Goal: Task Accomplishment & Management: Manage account settings

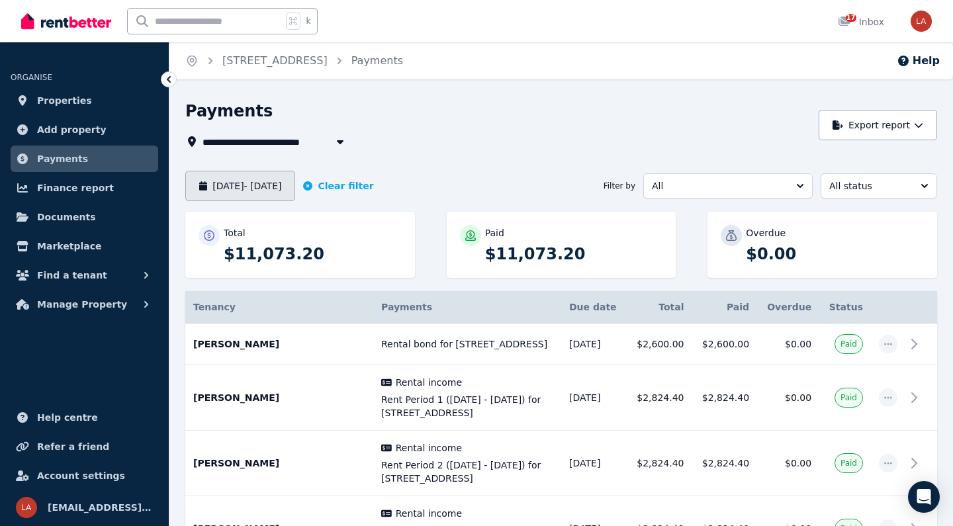
click at [295, 187] on button "[DATE] - [DATE]" at bounding box center [240, 186] width 110 height 30
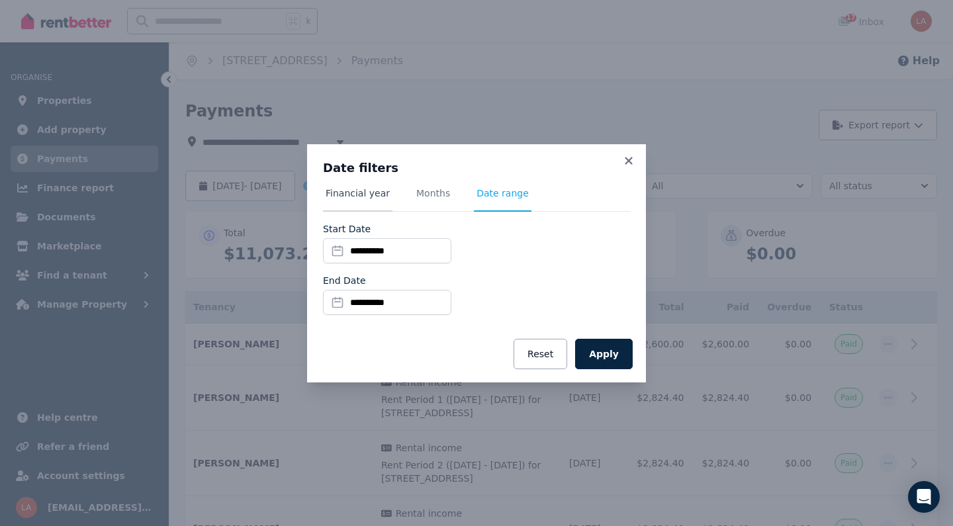
click at [371, 197] on span "Financial year" at bounding box center [358, 193] width 64 height 13
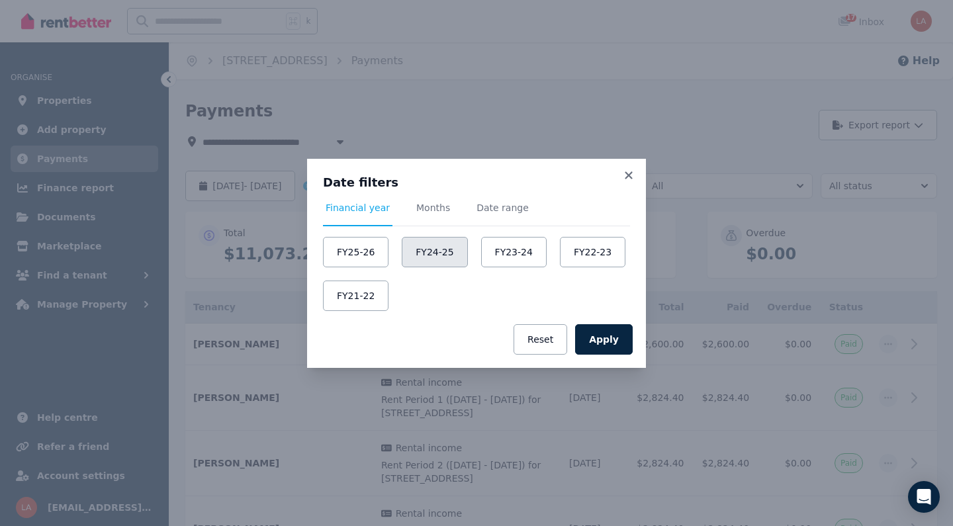
click at [455, 258] on button "FY24-25" at bounding box center [435, 252] width 66 height 30
click at [608, 345] on button "Apply" at bounding box center [604, 339] width 58 height 30
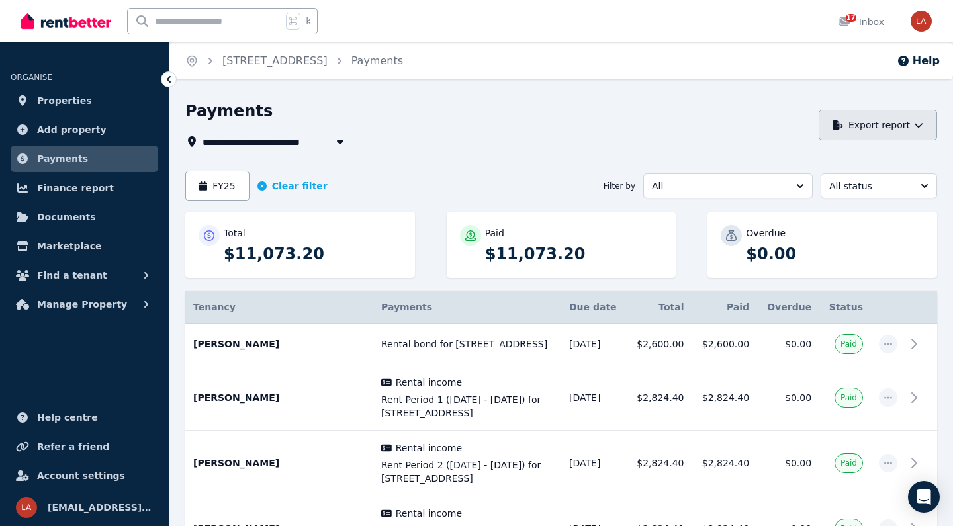
click at [911, 134] on button "Export report" at bounding box center [878, 125] width 118 height 30
click at [863, 161] on div "PDF" at bounding box center [873, 160] width 113 height 13
click at [904, 124] on button "Export report" at bounding box center [878, 125] width 118 height 30
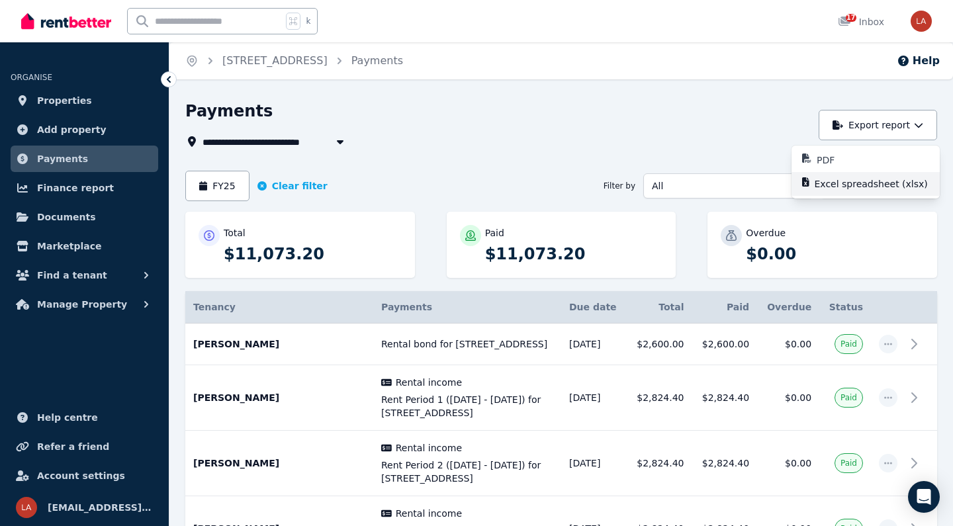
click at [863, 180] on p "Excel spreadsheet (xlsx)" at bounding box center [877, 183] width 124 height 13
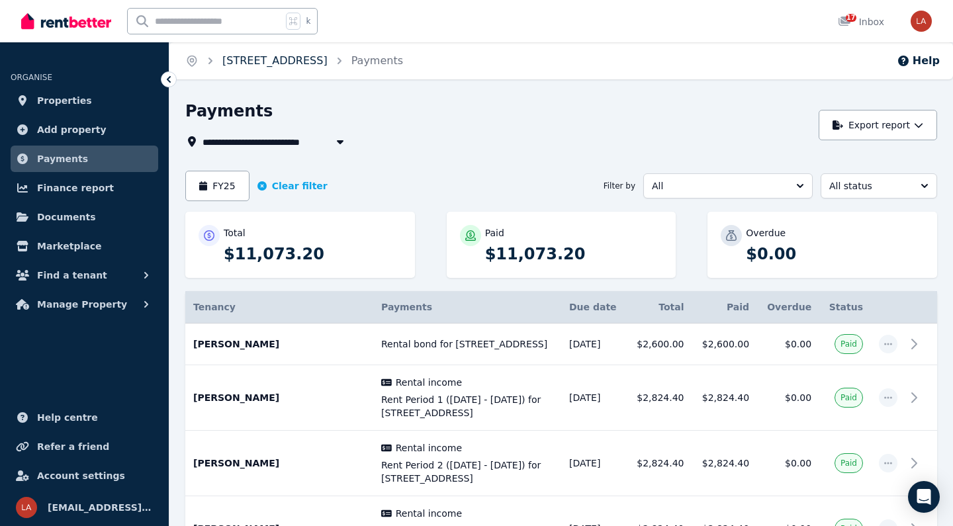
click at [256, 58] on link "[STREET_ADDRESS]" at bounding box center [274, 60] width 105 height 13
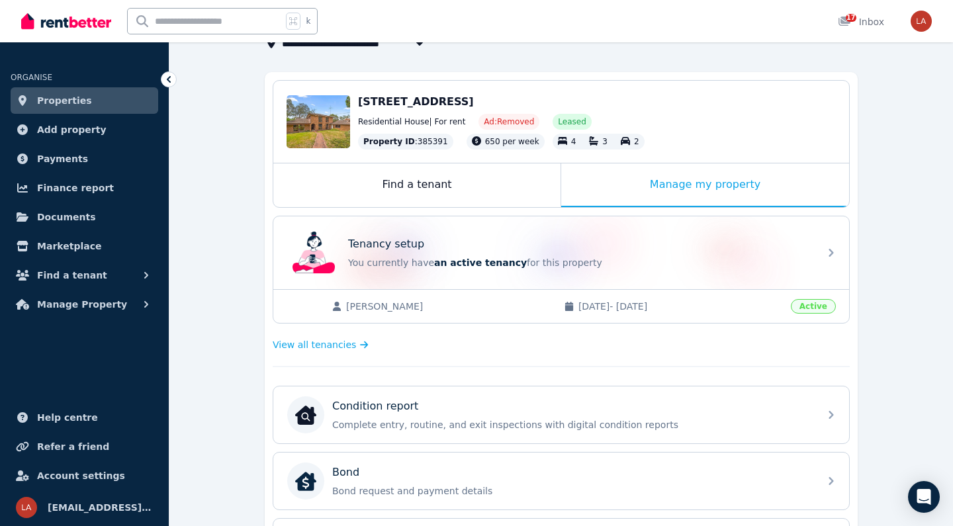
scroll to position [100, 0]
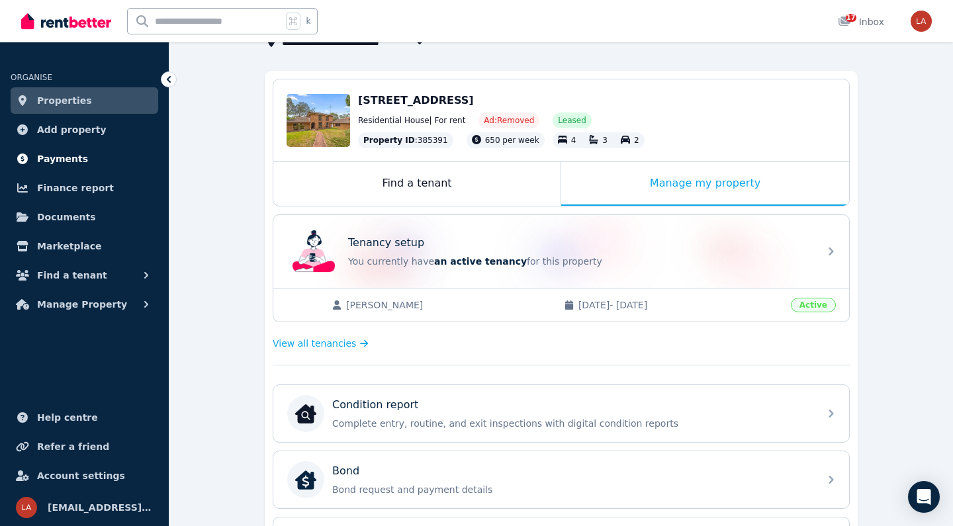
click at [63, 157] on span "Payments" at bounding box center [62, 159] width 51 height 16
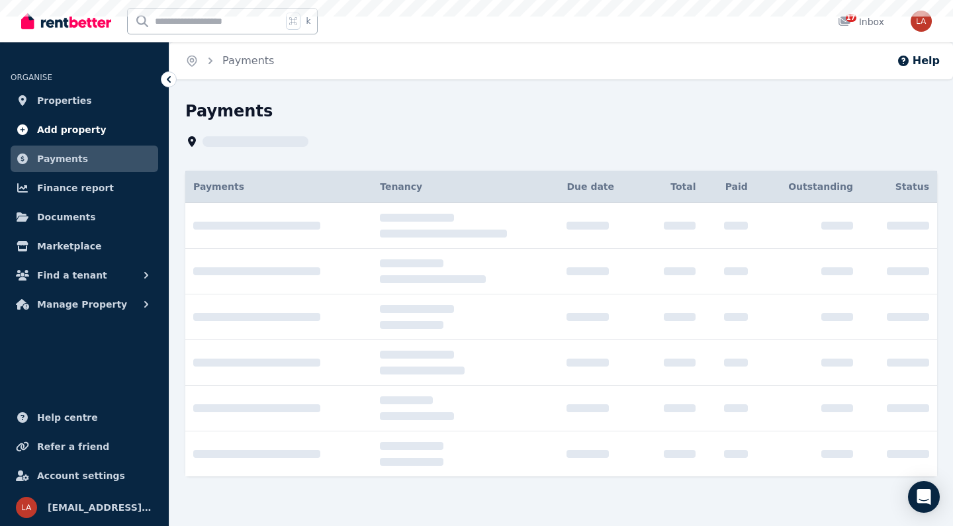
click at [71, 132] on span "Add property" at bounding box center [71, 130] width 69 height 16
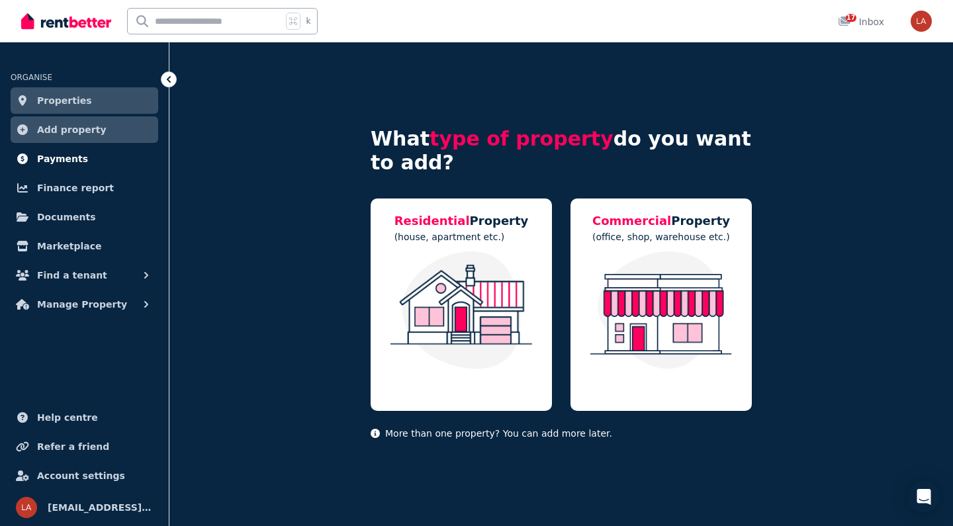
click at [51, 169] on link "Payments" at bounding box center [85, 159] width 148 height 26
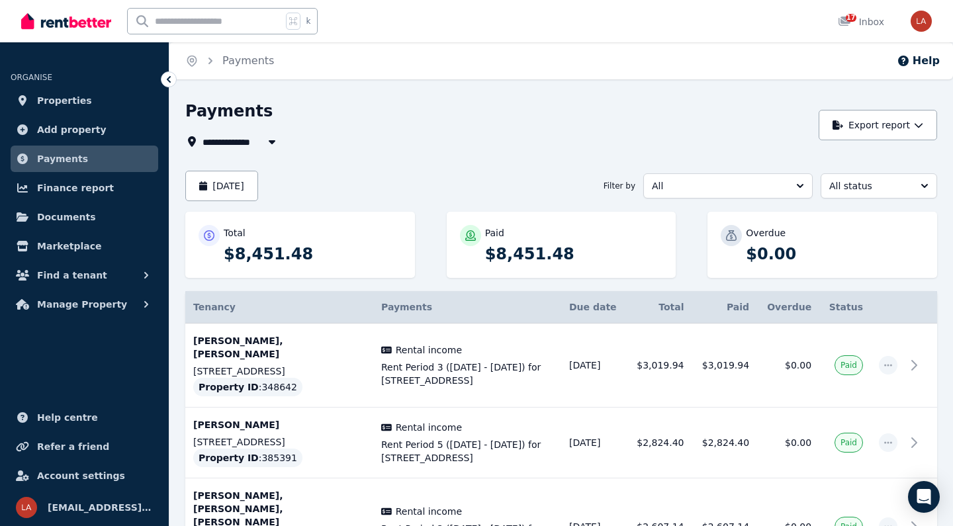
click at [271, 141] on icon "button" at bounding box center [272, 142] width 7 height 4
type input "**********"
click at [336, 107] on div "Payments" at bounding box center [498, 113] width 626 height 25
click at [255, 190] on button "[DATE]" at bounding box center [221, 186] width 73 height 30
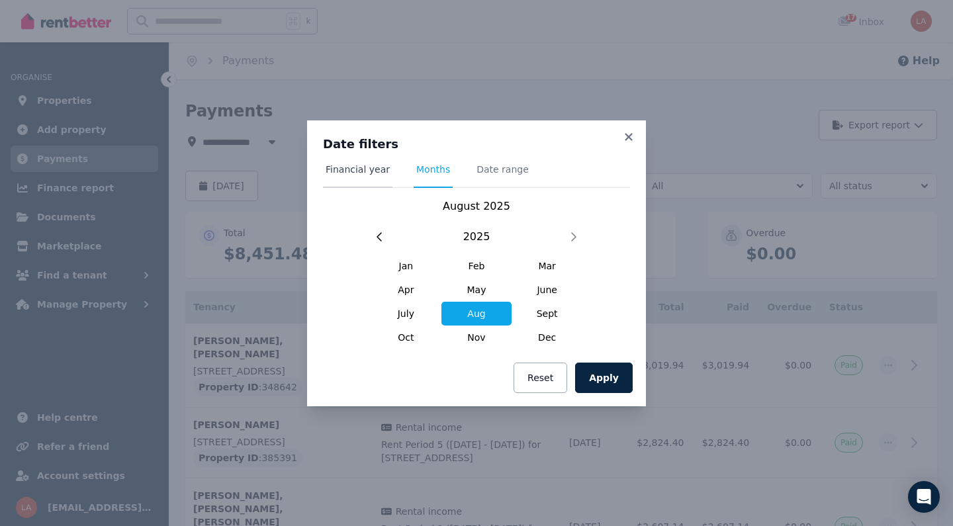
click at [361, 169] on span "Financial year" at bounding box center [358, 169] width 64 height 13
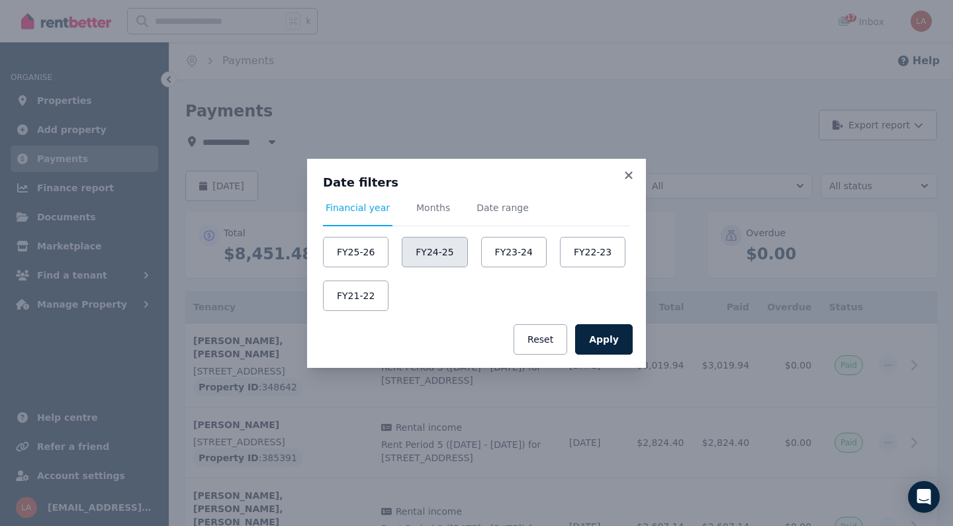
click at [433, 253] on button "FY24-25" at bounding box center [435, 252] width 66 height 30
click at [601, 342] on button "Apply" at bounding box center [604, 339] width 58 height 30
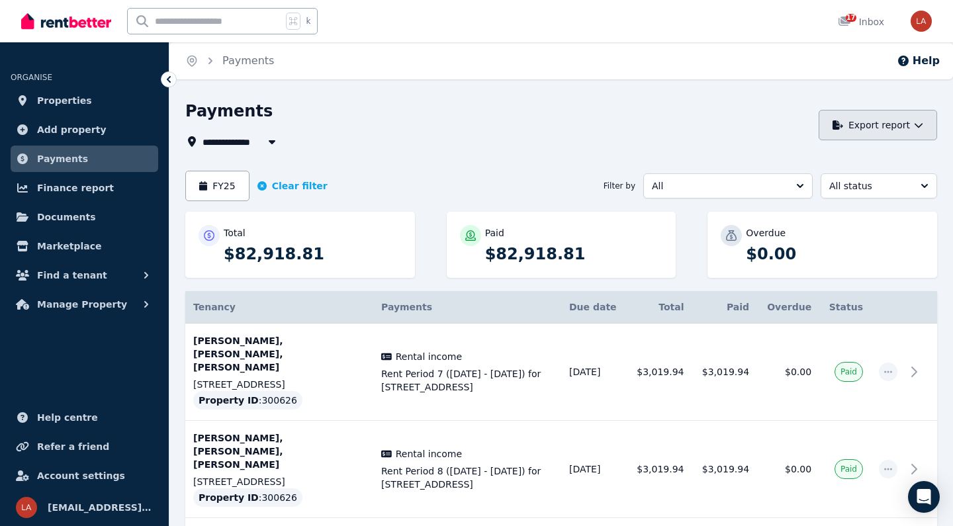
click at [913, 125] on button "Export report" at bounding box center [878, 125] width 118 height 30
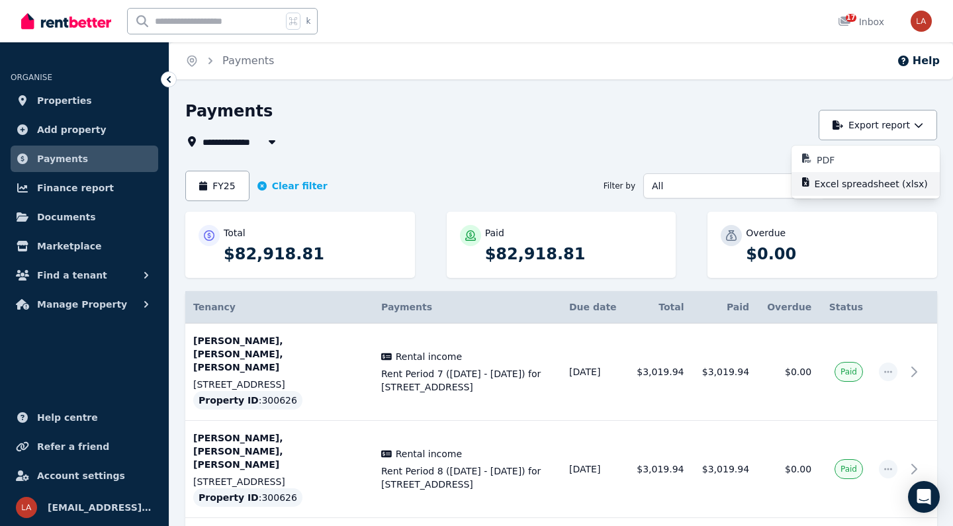
click at [844, 184] on p "Excel spreadsheet (xlsx)" at bounding box center [877, 183] width 124 height 13
